Goal: Book appointment/travel/reservation

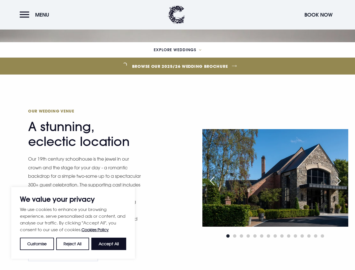
click at [177, 135] on div "Our Wedding Venue A stunning, eclectic location Our 19th century schoolhouse is…" at bounding box center [177, 184] width 355 height 163
click at [37, 244] on button "Customise" at bounding box center [37, 243] width 34 height 12
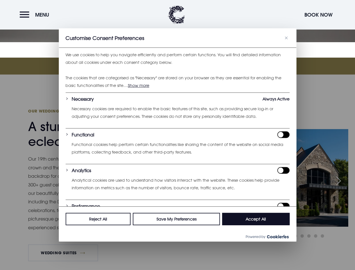
click at [73, 244] on div at bounding box center [177, 135] width 355 height 270
click at [36, 15] on span "Menu" at bounding box center [42, 15] width 14 height 6
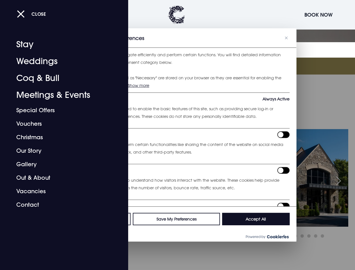
click at [36, 15] on span "Menu" at bounding box center [42, 15] width 14 height 6
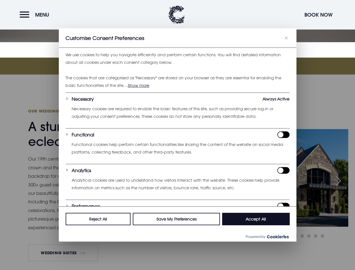
click at [318, 15] on button "Book Now" at bounding box center [319, 15] width 34 height 12
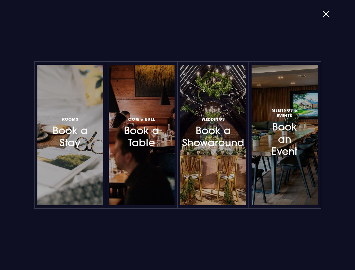
click at [177, 50] on div "Rooms Book a Stay Coq & Bull Book a Table Weddings Book a Showaround Meetings &…" at bounding box center [178, 135] width 344 height 270
click at [275, 184] on link "Meetings & Events Book an Event" at bounding box center [285, 135] width 66 height 141
